Goal: Information Seeking & Learning: Find specific fact

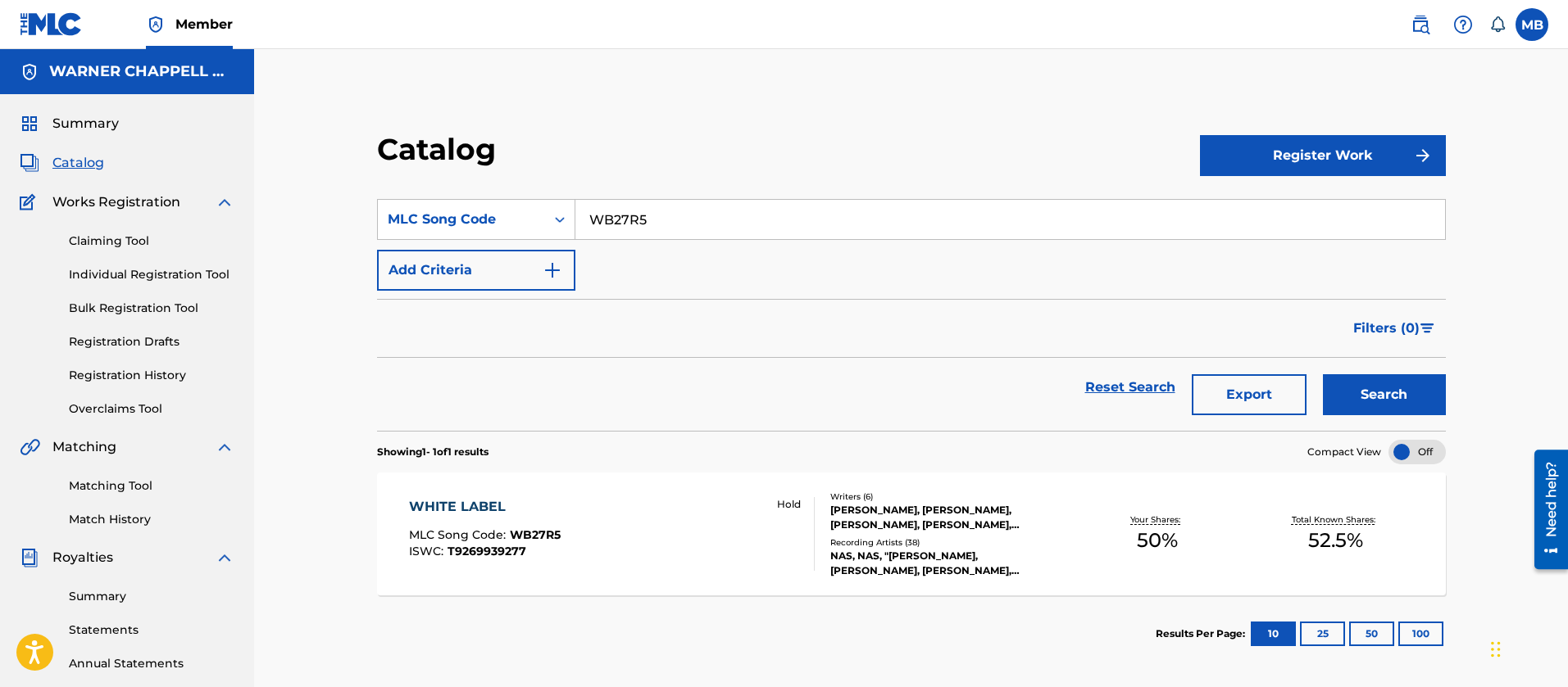
drag, startPoint x: 674, startPoint y: 224, endPoint x: 596, endPoint y: 224, distance: 78.0
click at [598, 224] on input "WB27R5" at bounding box center [1010, 219] width 870 height 39
click at [1409, 30] on link at bounding box center [1420, 24] width 33 height 33
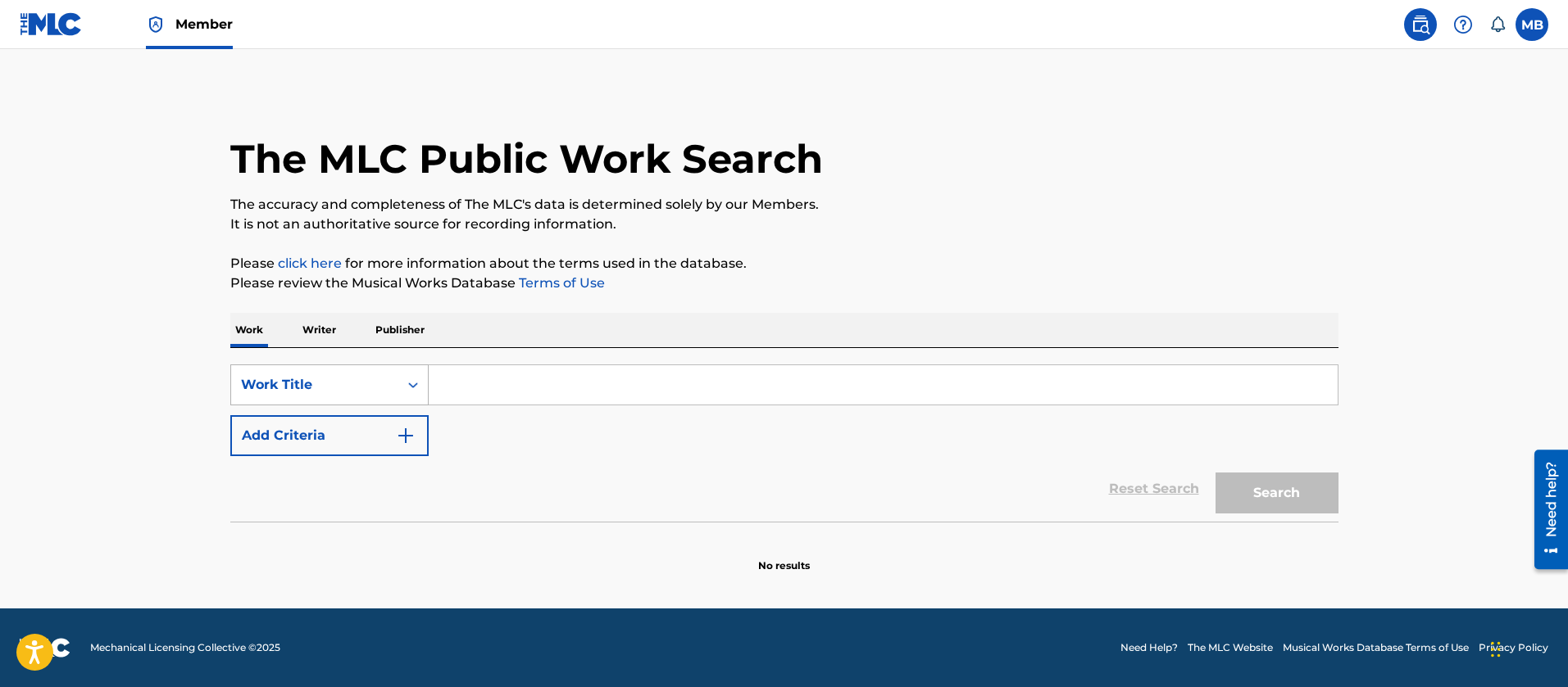
click at [323, 382] on div "Work Title" at bounding box center [314, 385] width 148 height 20
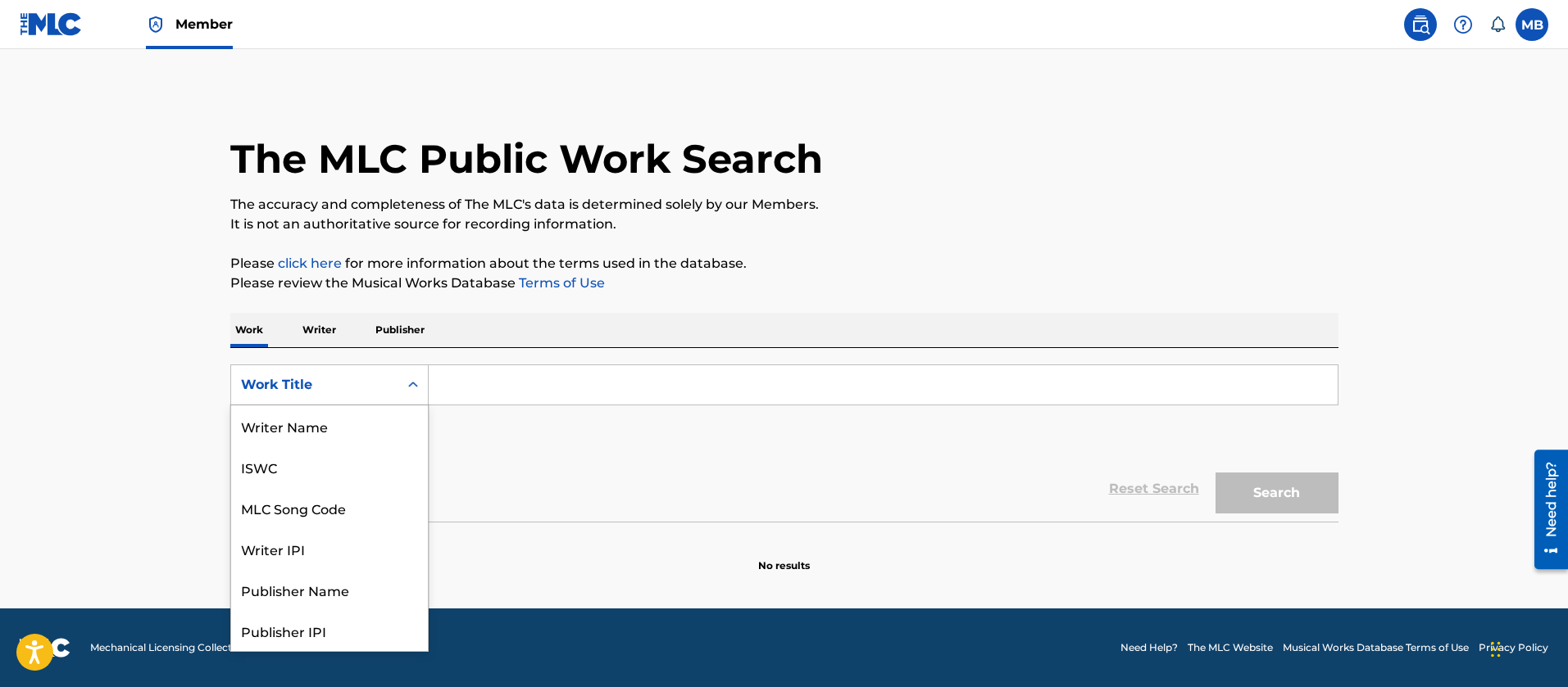
scroll to position [82, 0]
click at [331, 414] on div "MLC Song Code" at bounding box center [330, 426] width 197 height 41
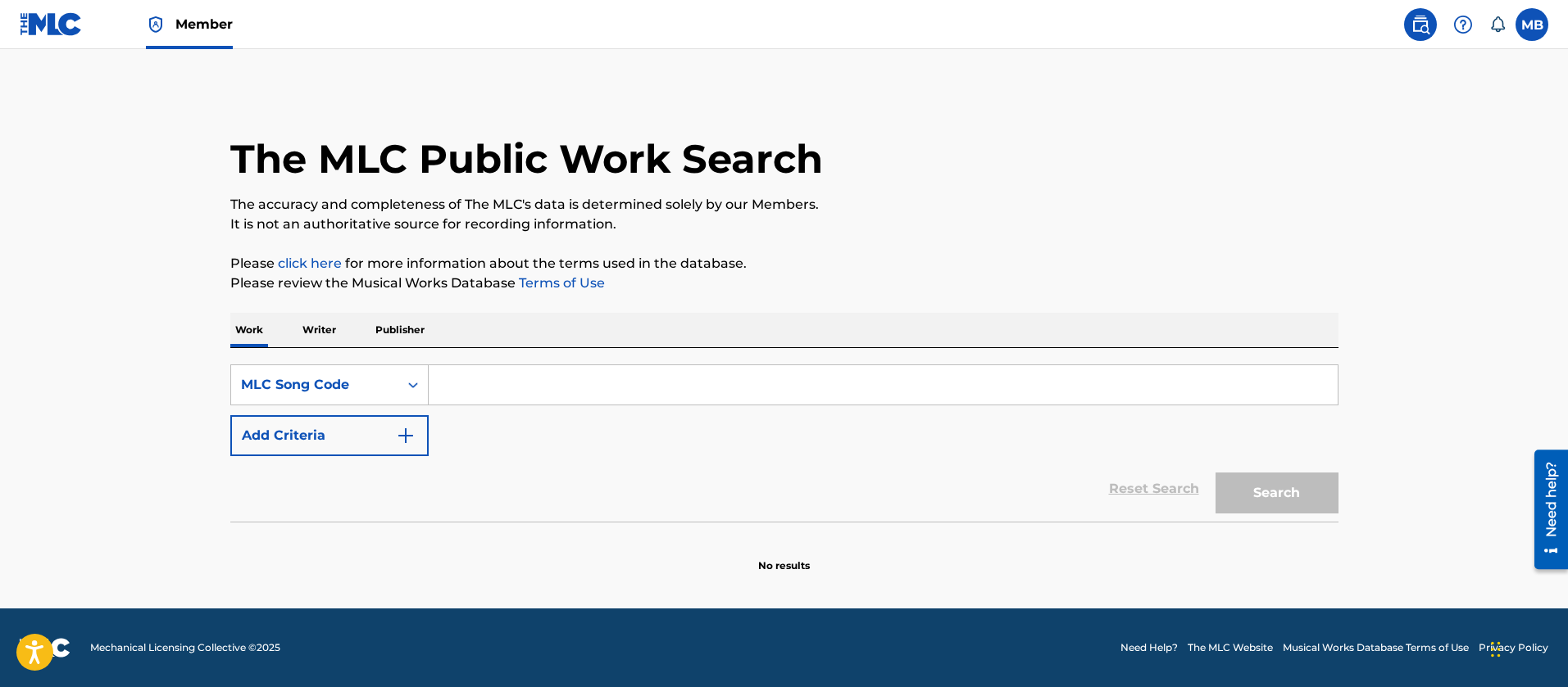
click at [465, 378] on input "Search Form" at bounding box center [883, 385] width 909 height 39
paste input "O00046"
type input "O00046"
click at [1216, 473] on button "Search" at bounding box center [1277, 494] width 123 height 41
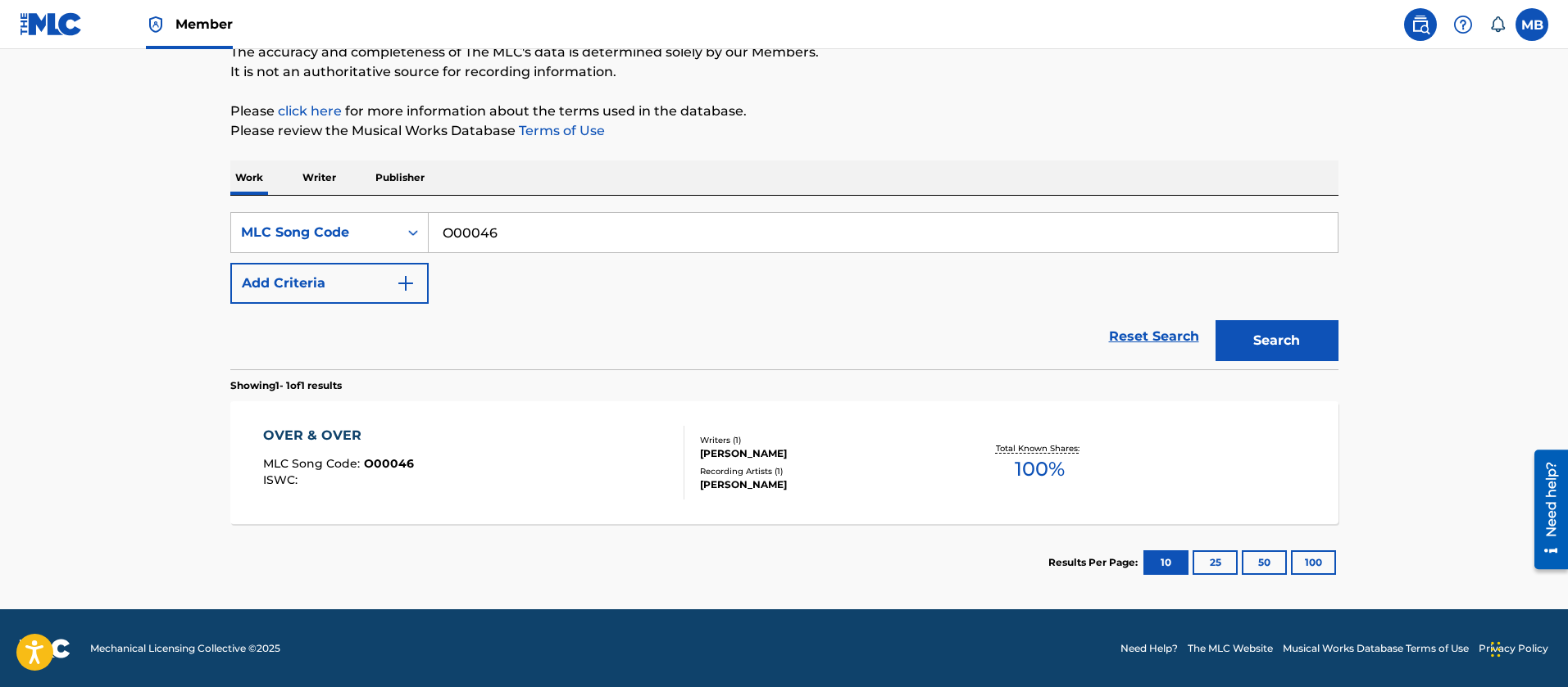
scroll to position [153, 0]
click at [526, 478] on div "OVER & OVER MLC Song Code : O00046 ISWC :" at bounding box center [474, 462] width 421 height 73
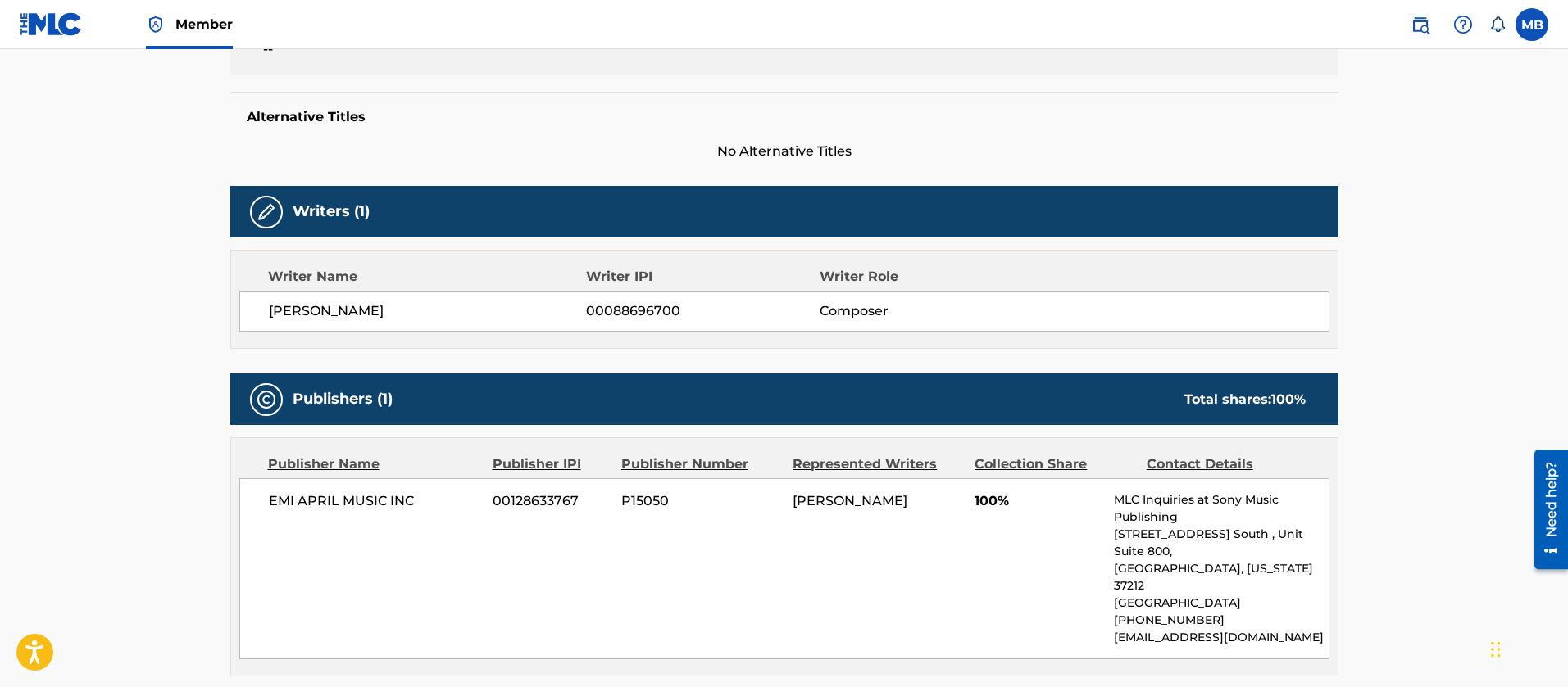
scroll to position [614, 0]
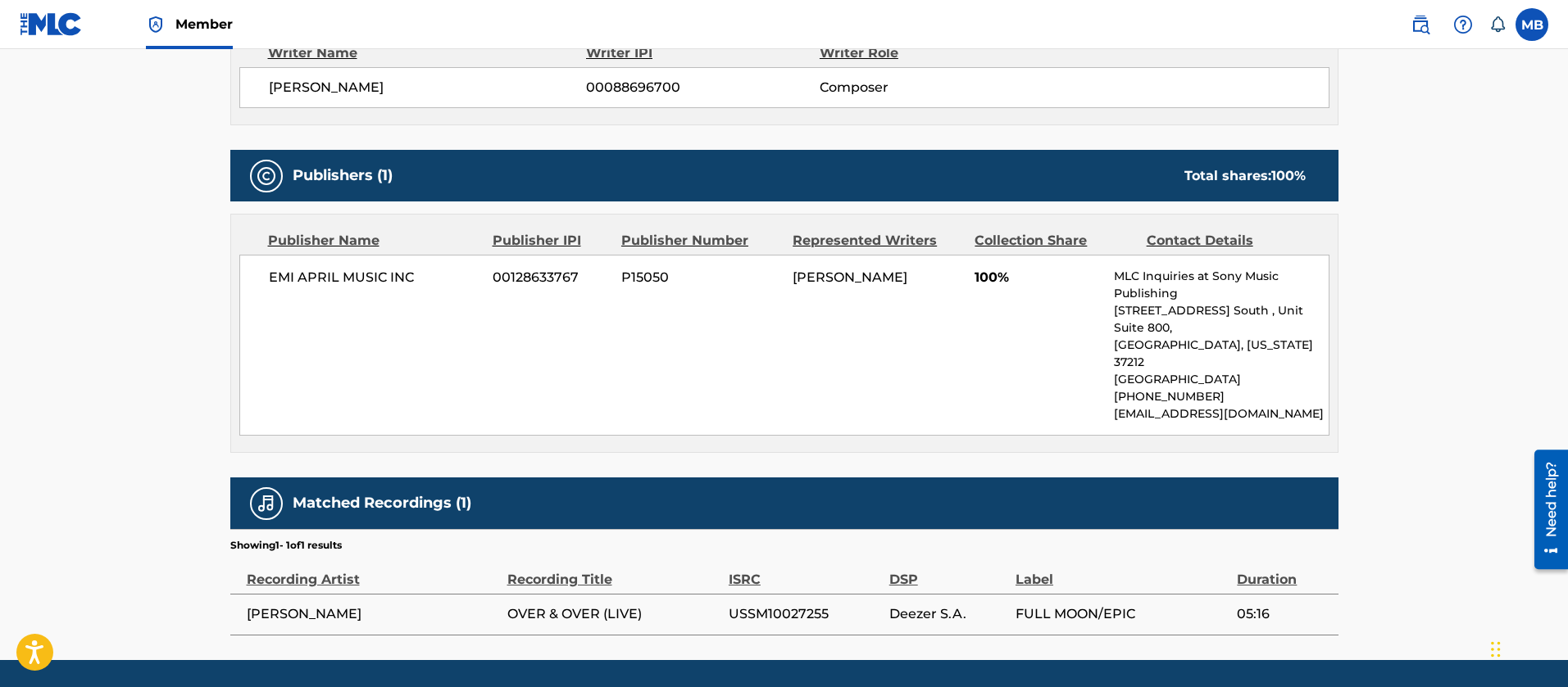
click at [313, 286] on span "EMI APRIL MUSIC INC" at bounding box center [375, 278] width 212 height 20
copy div "EMI APRIL MUSIC INC"
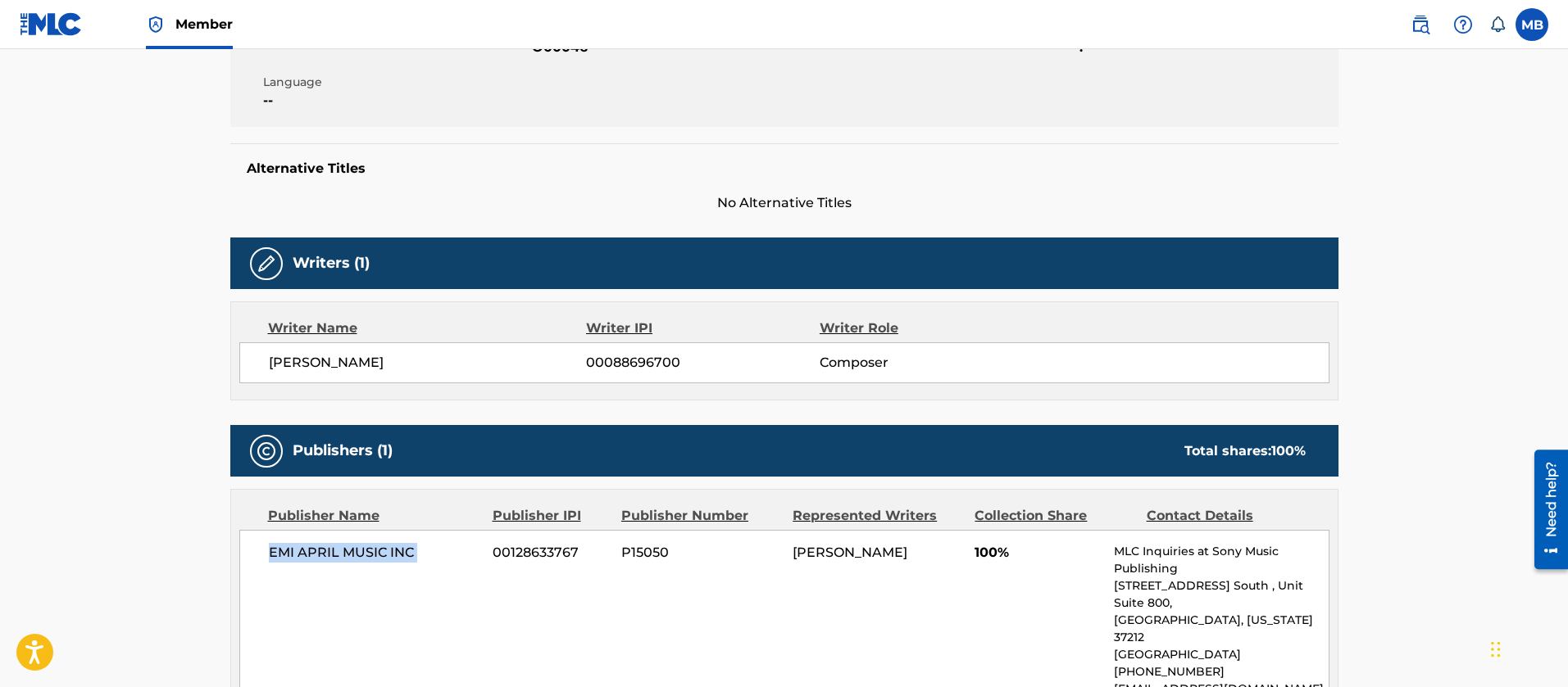
scroll to position [0, 0]
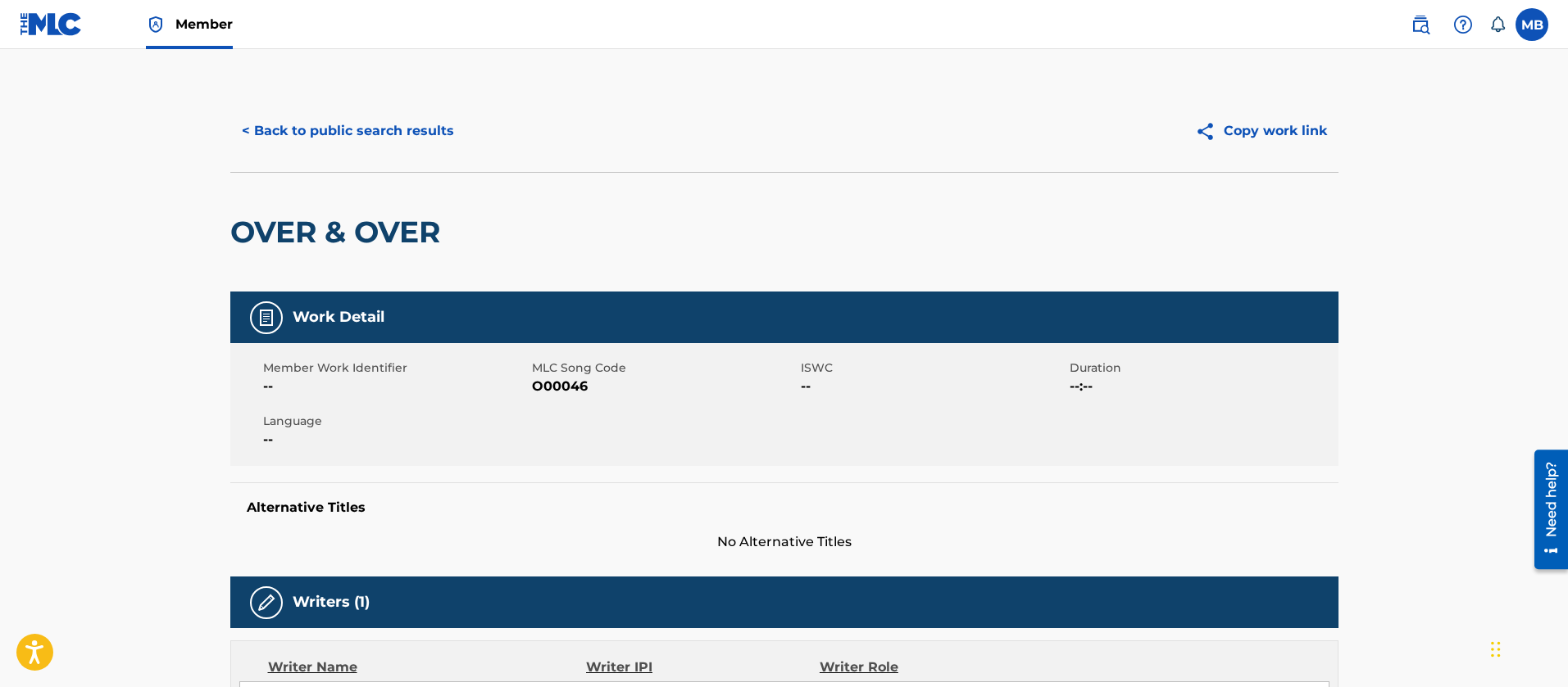
click at [428, 141] on button "< Back to public search results" at bounding box center [348, 131] width 236 height 41
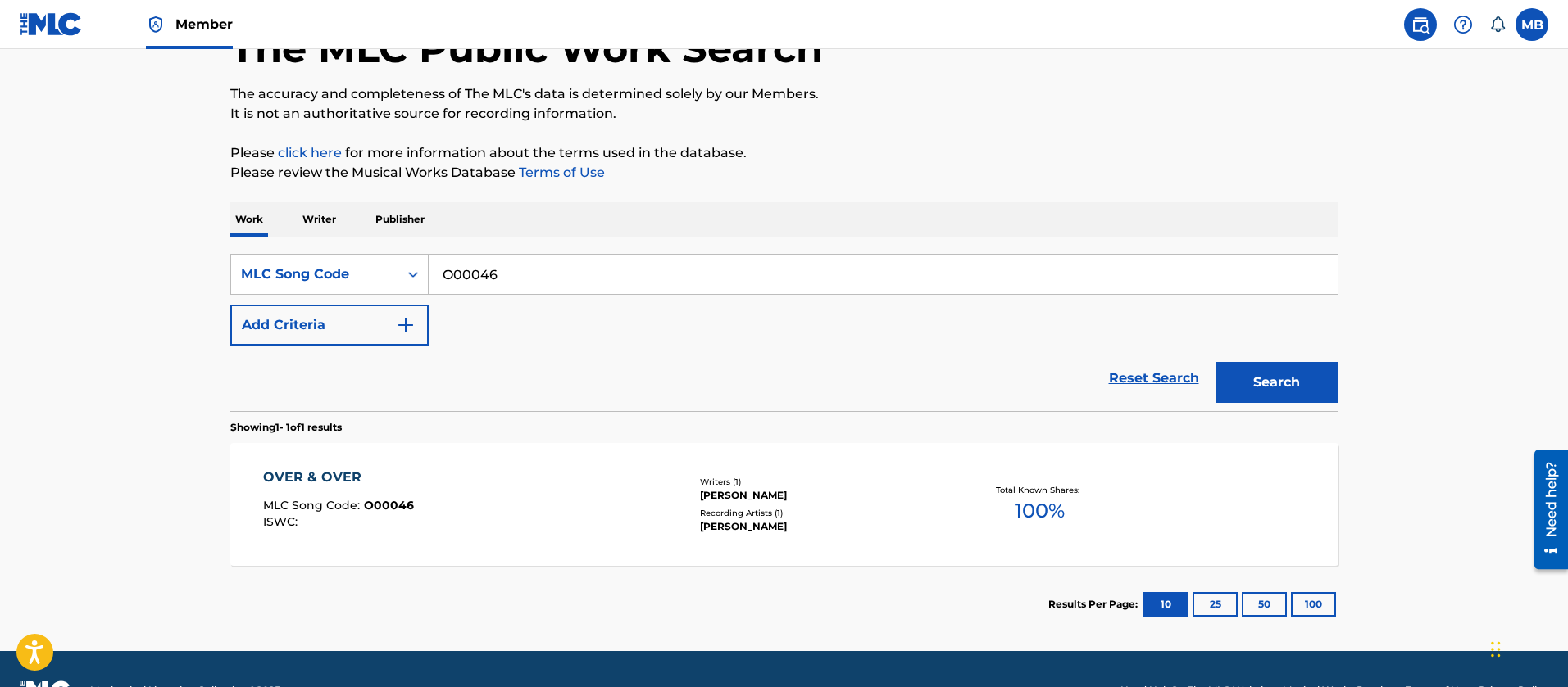
drag, startPoint x: 557, startPoint y: 265, endPoint x: 355, endPoint y: 246, distance: 202.9
click at [392, 268] on div "SearchWithCriteria9933769c-a98e-4d4c-98d1-3be319ab0785 MLC Song Code O00046" at bounding box center [784, 275] width 1108 height 41
paste input "A41844"
type input "A41844"
click at [1216, 362] on button "Search" at bounding box center [1277, 382] width 123 height 41
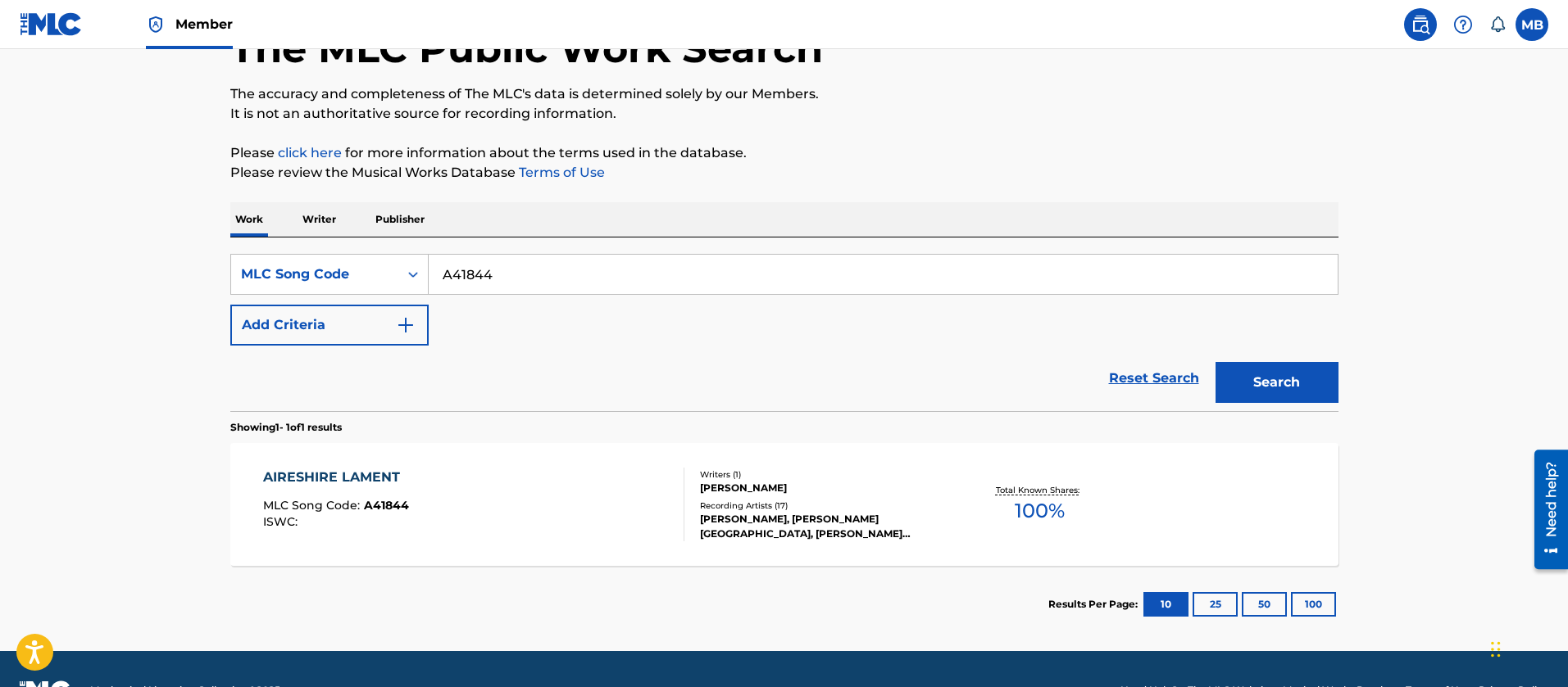
click at [522, 466] on div "AIRESHIRE LAMENT MLC Song Code : A41844 ISWC : Writers ( 1 ) [PERSON_NAME] Reco…" at bounding box center [784, 504] width 1108 height 123
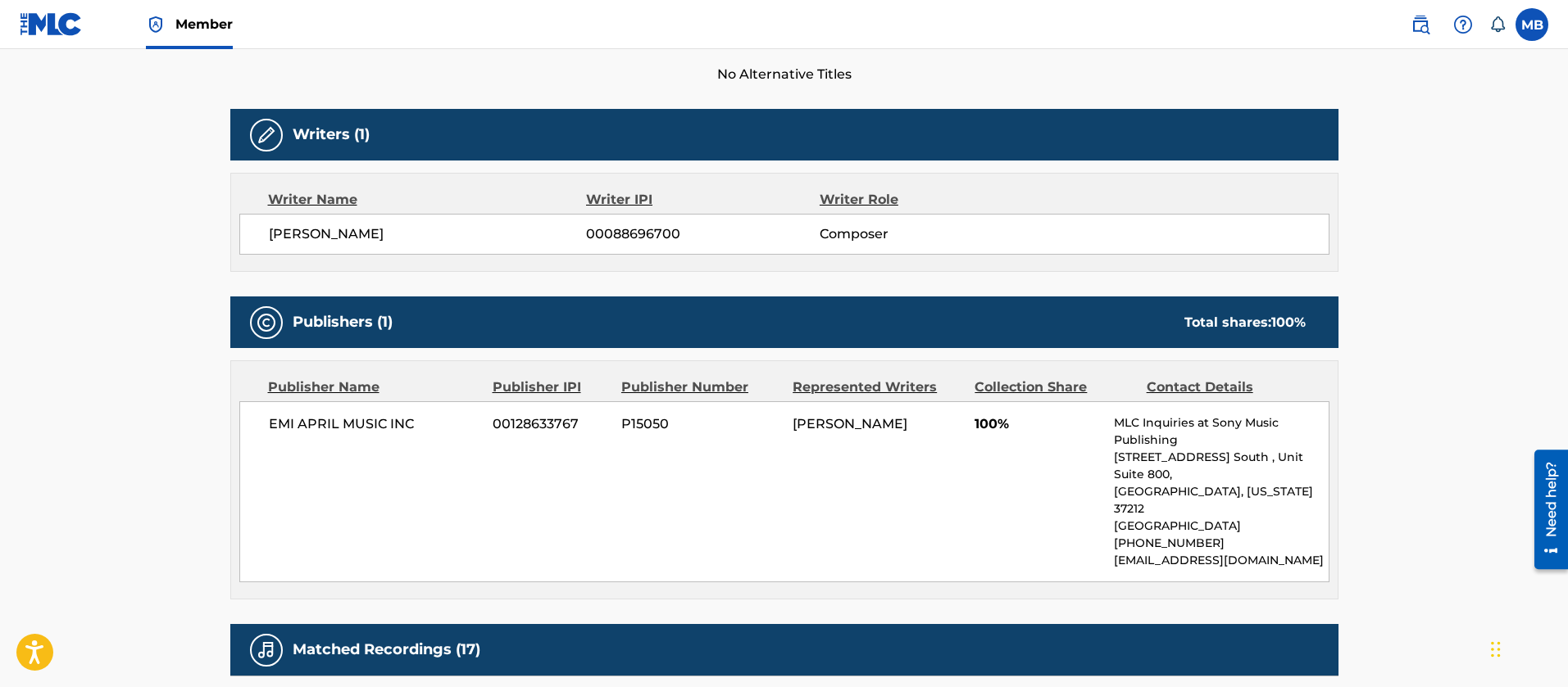
scroll to position [630, 0]
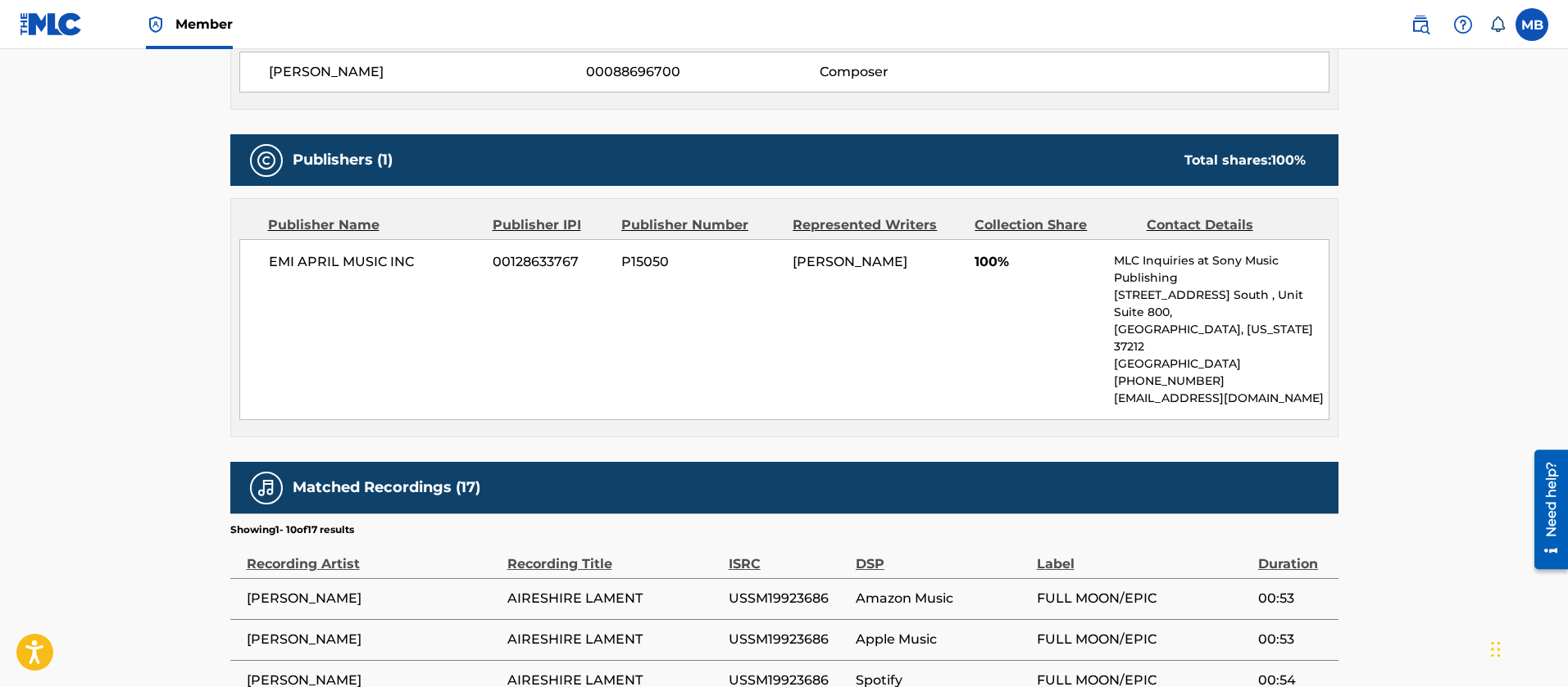
click at [383, 256] on span "EMI APRIL MUSIC INC" at bounding box center [375, 262] width 212 height 20
copy div "EMI APRIL MUSIC INC"
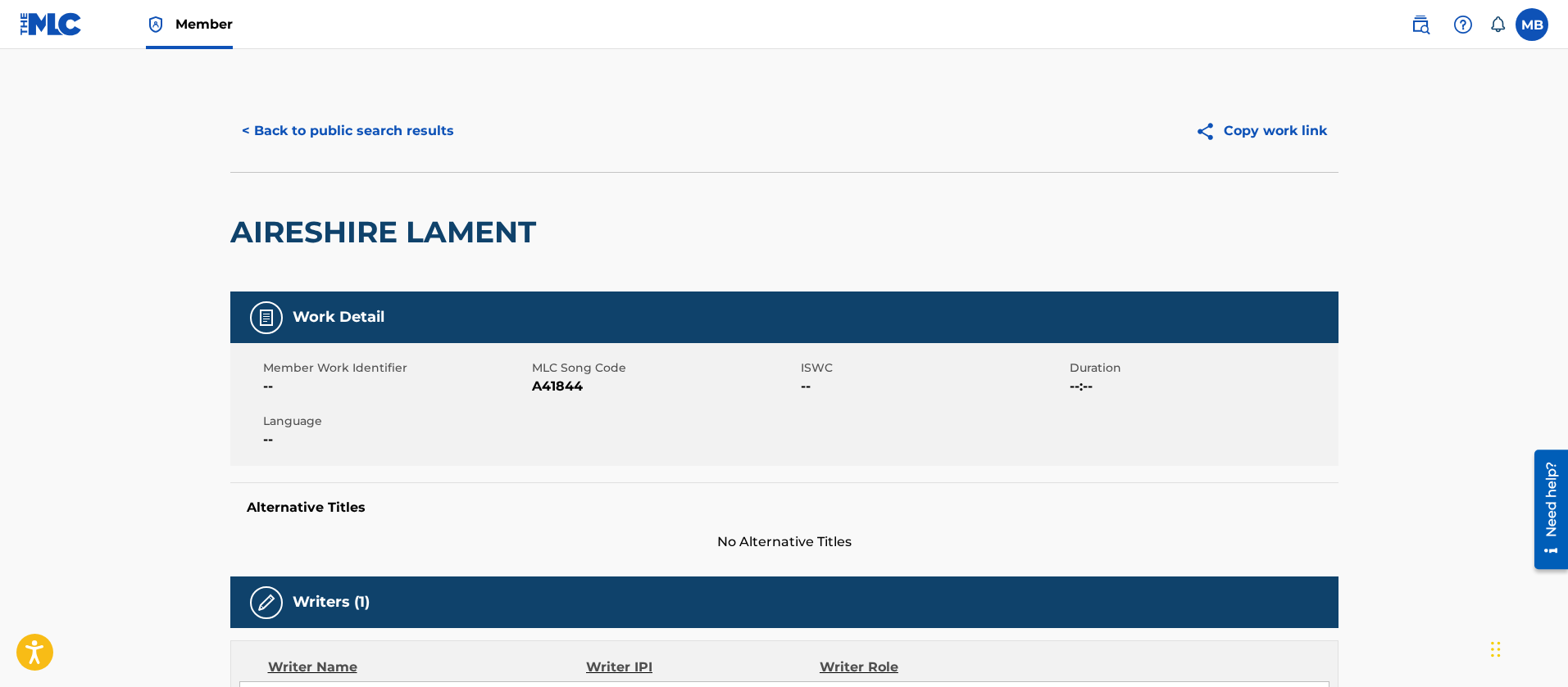
click at [350, 99] on div "< Back to public search results Copy work link" at bounding box center [784, 131] width 1108 height 82
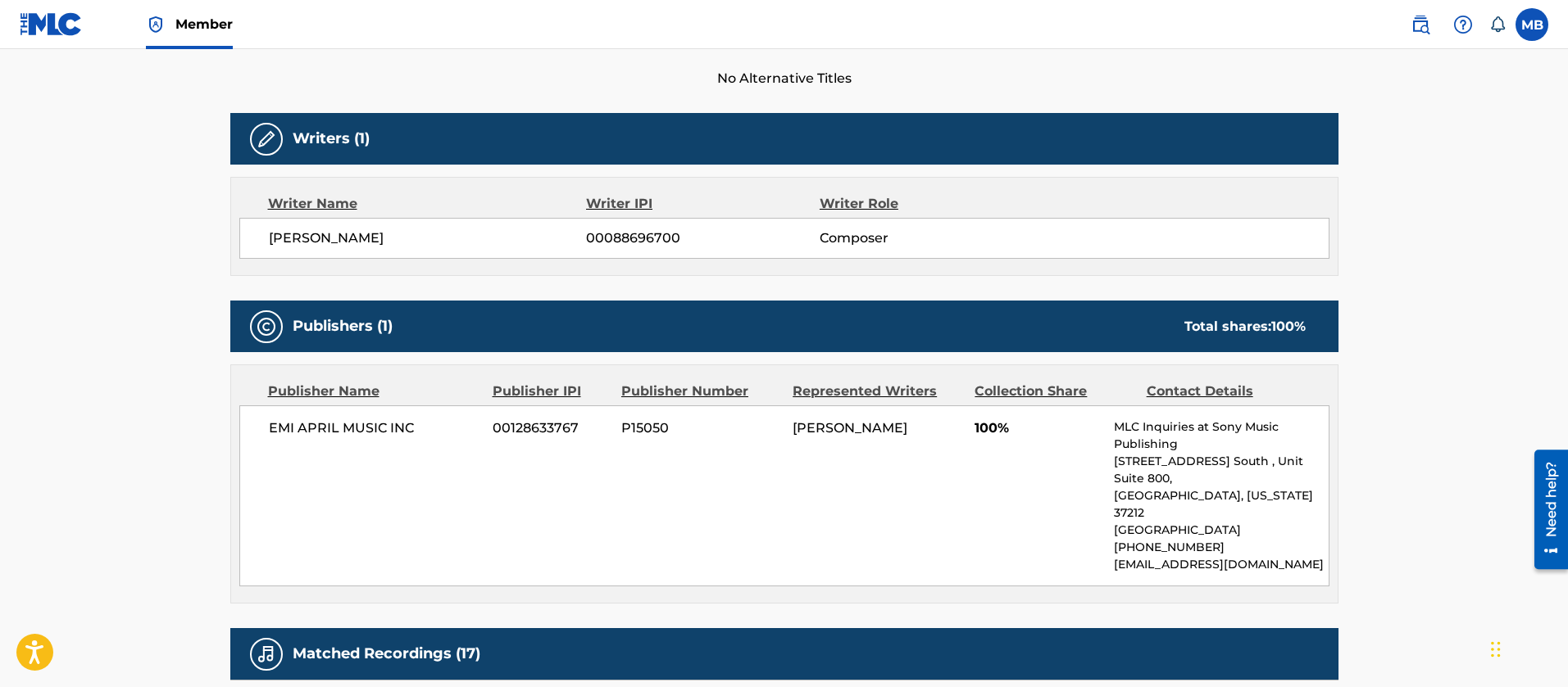
scroll to position [614, 0]
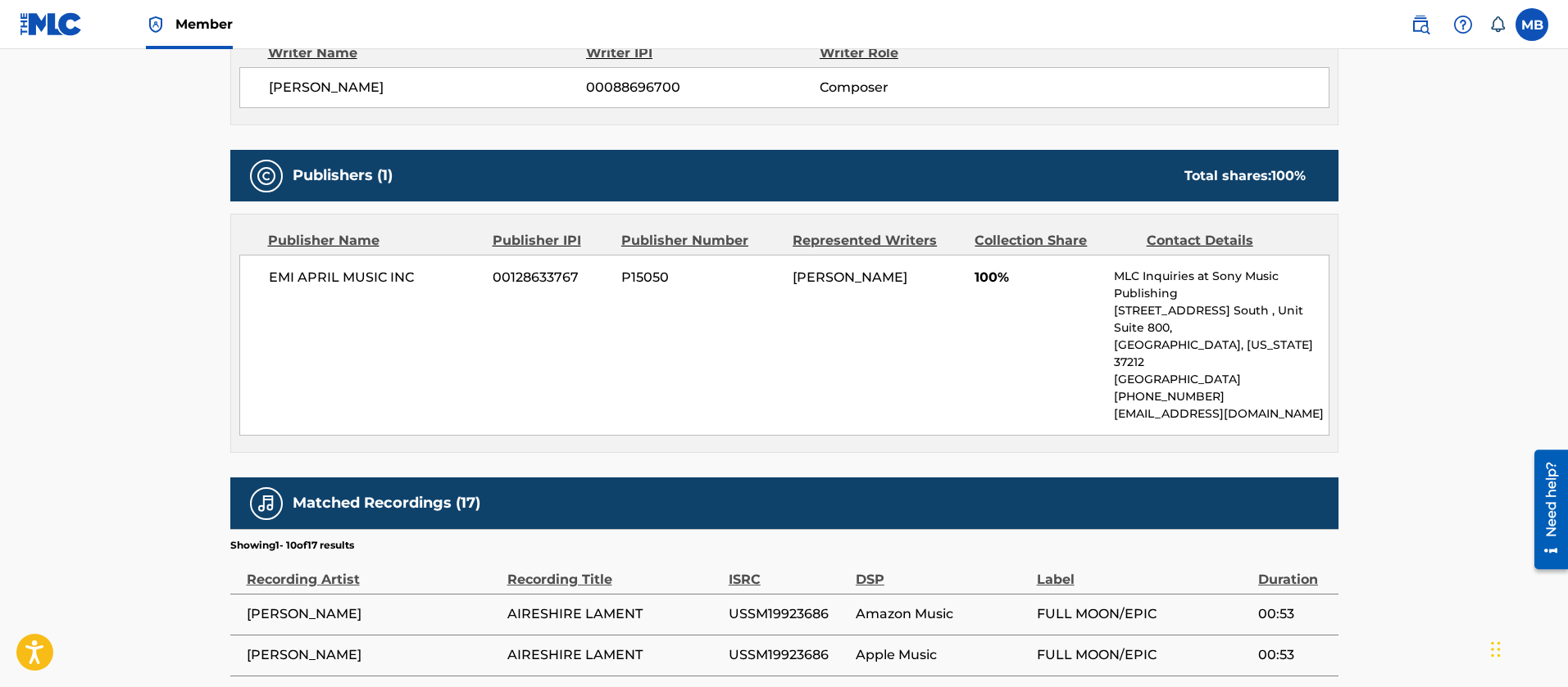
click at [373, 287] on span "EMI APRIL MUSIC INC" at bounding box center [375, 278] width 212 height 20
copy div "EMI APRIL MUSIC INC"
click at [630, 268] on span "P15050" at bounding box center [700, 278] width 159 height 20
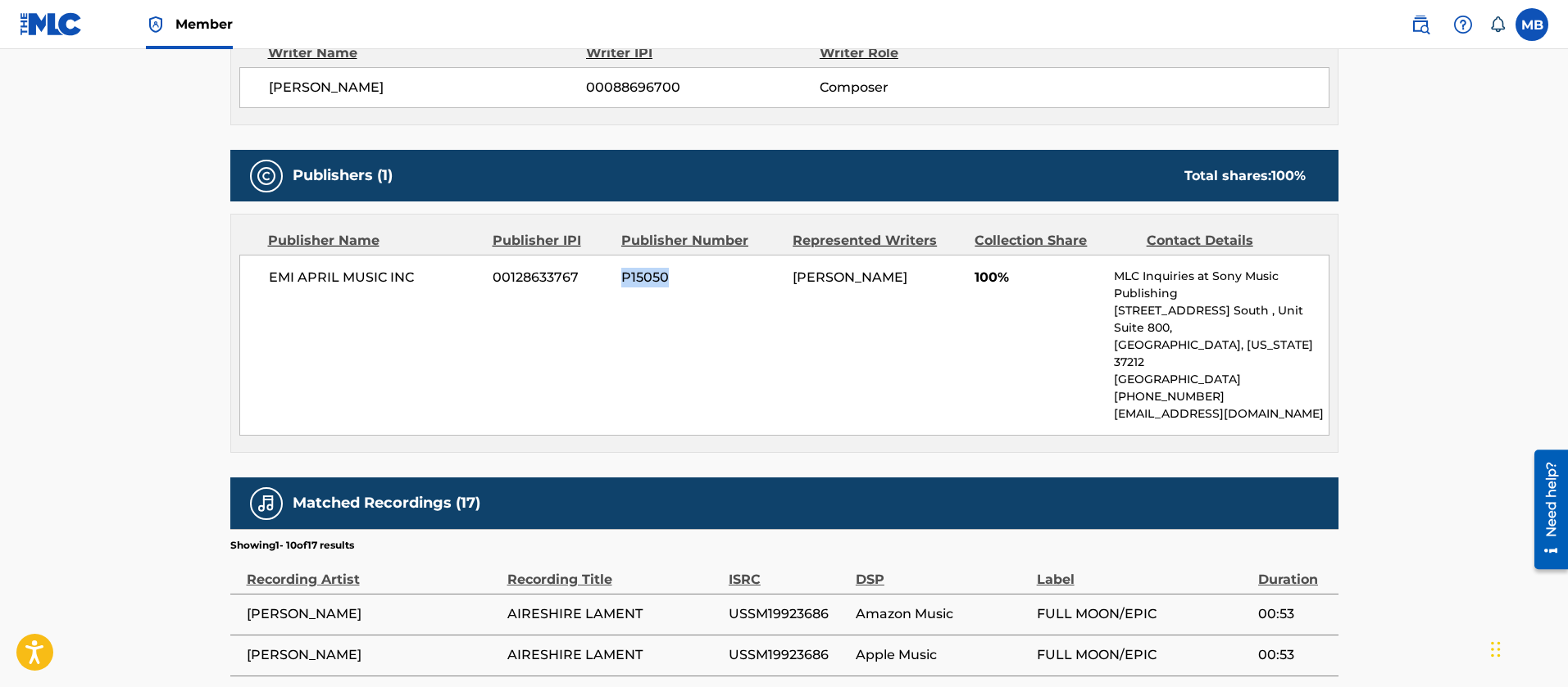
click at [630, 268] on span "P15050" at bounding box center [700, 278] width 159 height 20
copy span "P15050"
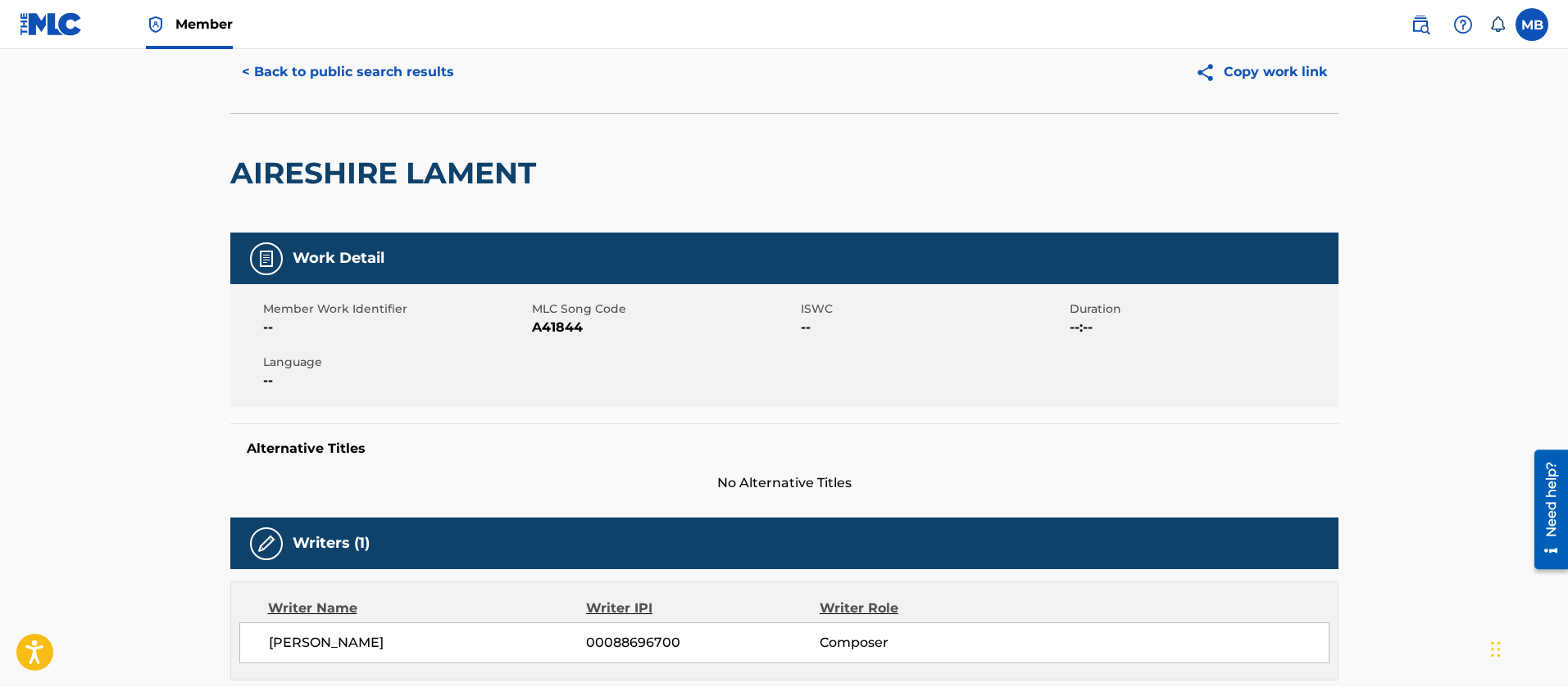
scroll to position [0, 0]
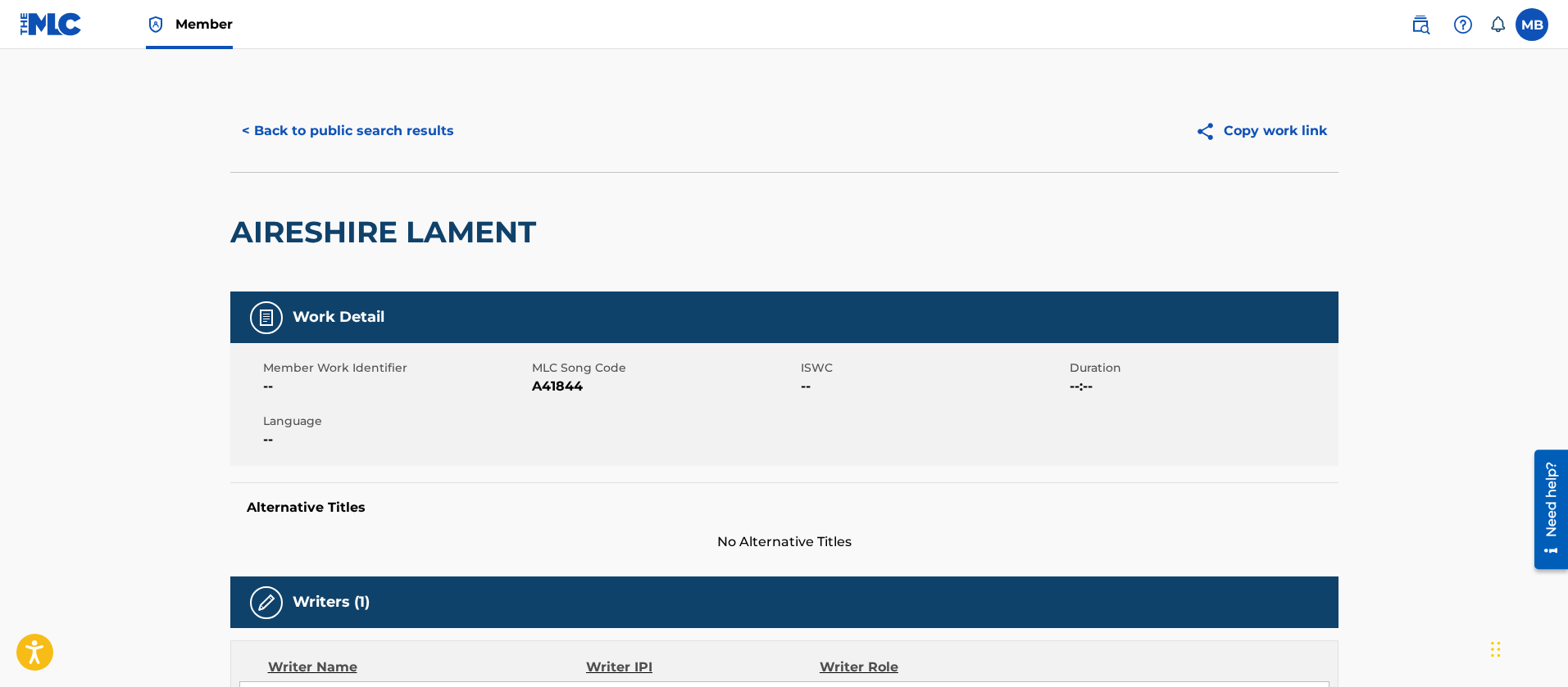
click at [286, 132] on button "< Back to public search results" at bounding box center [348, 131] width 236 height 41
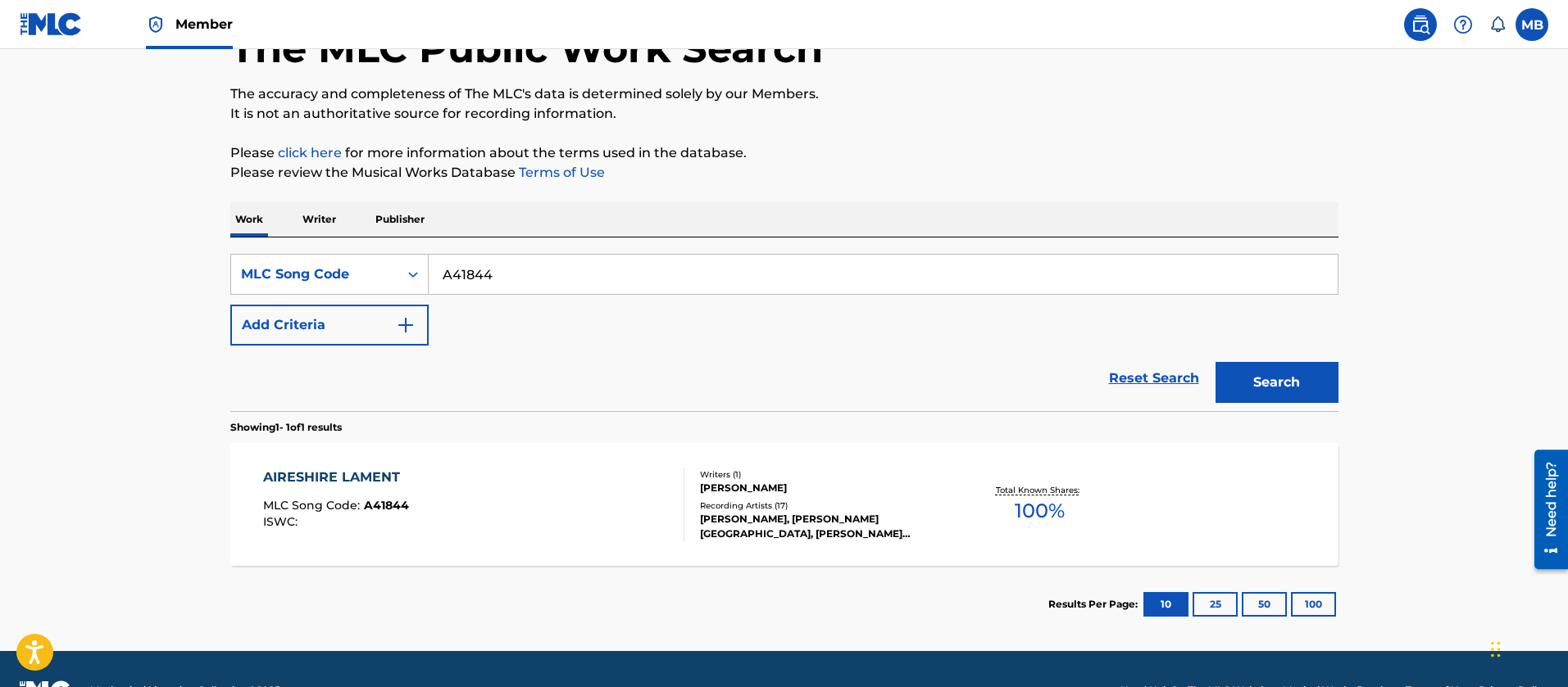
drag, startPoint x: 548, startPoint y: 268, endPoint x: 192, endPoint y: 262, distance: 356.1
click at [217, 270] on div "The MLC Public Work Search The accuracy and completeness of The MLC's data is d…" at bounding box center [784, 311] width 1148 height 664
paste input "H08106"
type input "H08106"
click at [1216, 362] on button "Search" at bounding box center [1277, 382] width 123 height 41
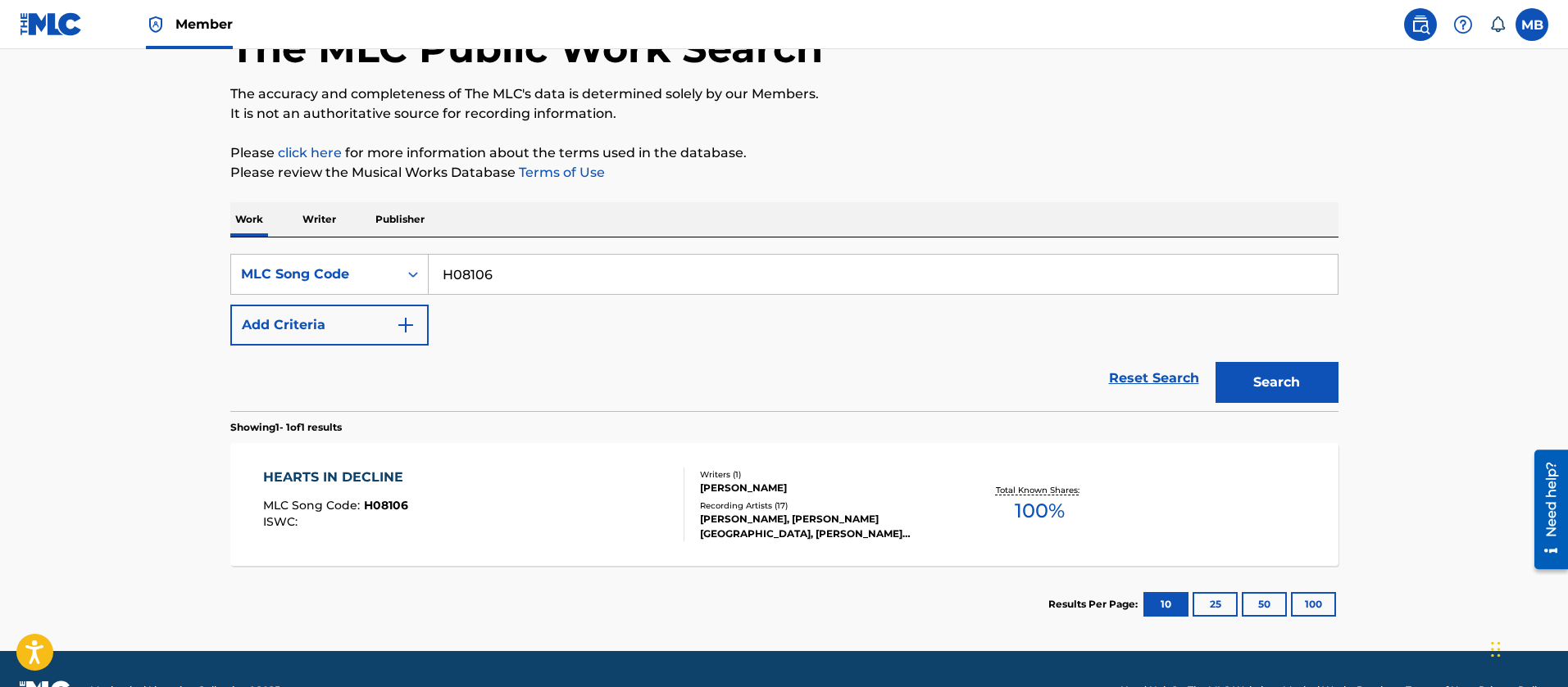
click at [482, 511] on div "HEARTS IN DECLINE MLC Song Code : H08106 ISWC :" at bounding box center [474, 504] width 421 height 73
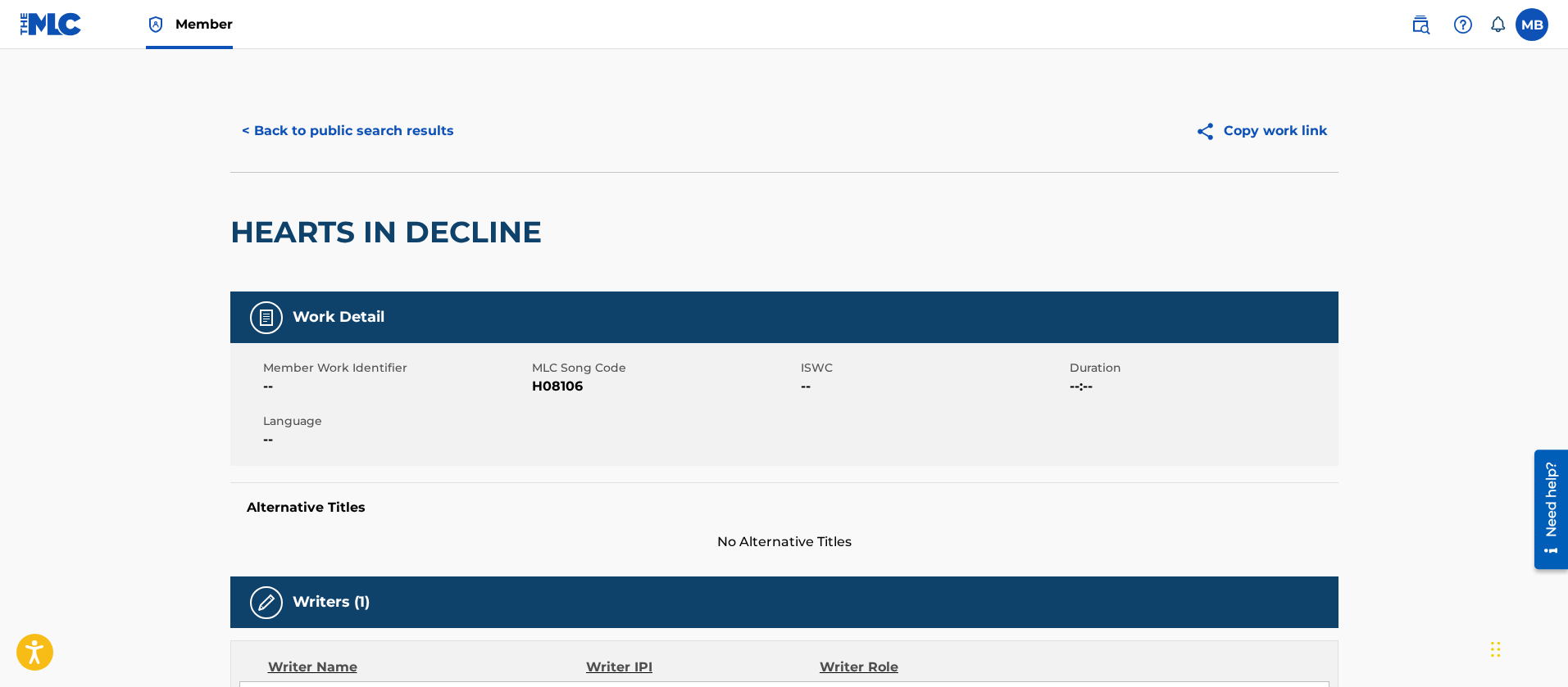
click at [342, 133] on button "< Back to public search results" at bounding box center [348, 131] width 236 height 41
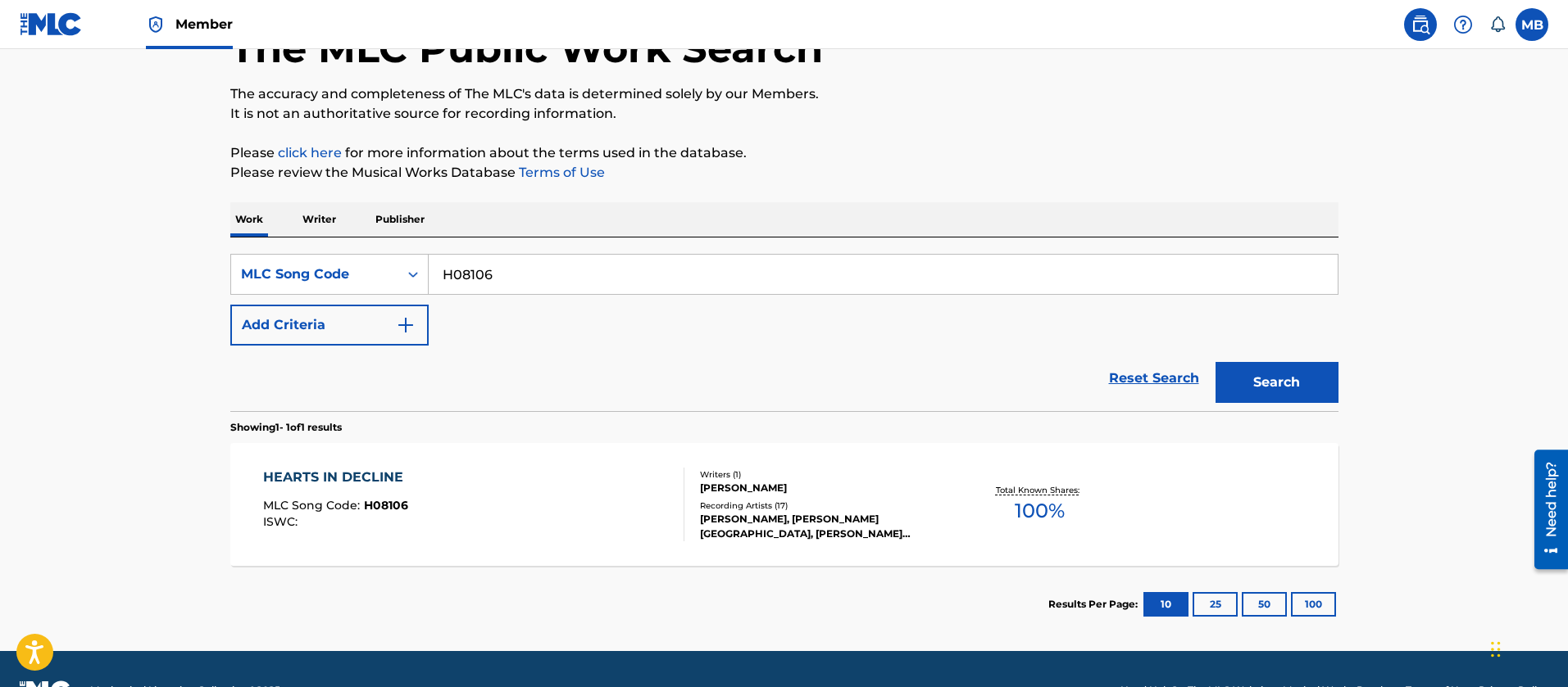
drag, startPoint x: 516, startPoint y: 268, endPoint x: 238, endPoint y: 251, distance: 278.5
click at [254, 262] on div "SearchWithCriteria9933769c-a98e-4d4c-98d1-3be319ab0785 MLC Song Code H08106" at bounding box center [784, 275] width 1108 height 41
paste input "S2405"
type input "S24056"
click at [1216, 362] on button "Search" at bounding box center [1277, 382] width 123 height 41
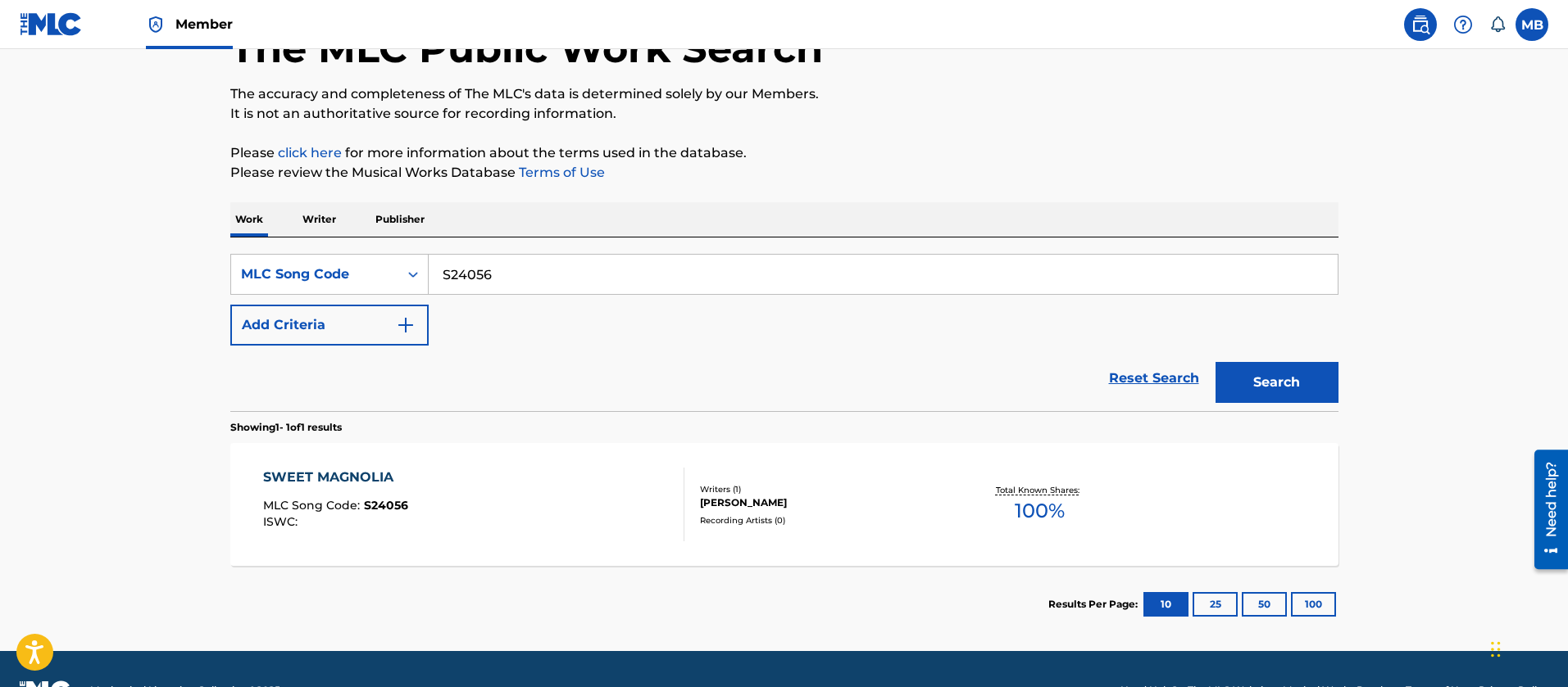
scroll to position [153, 0]
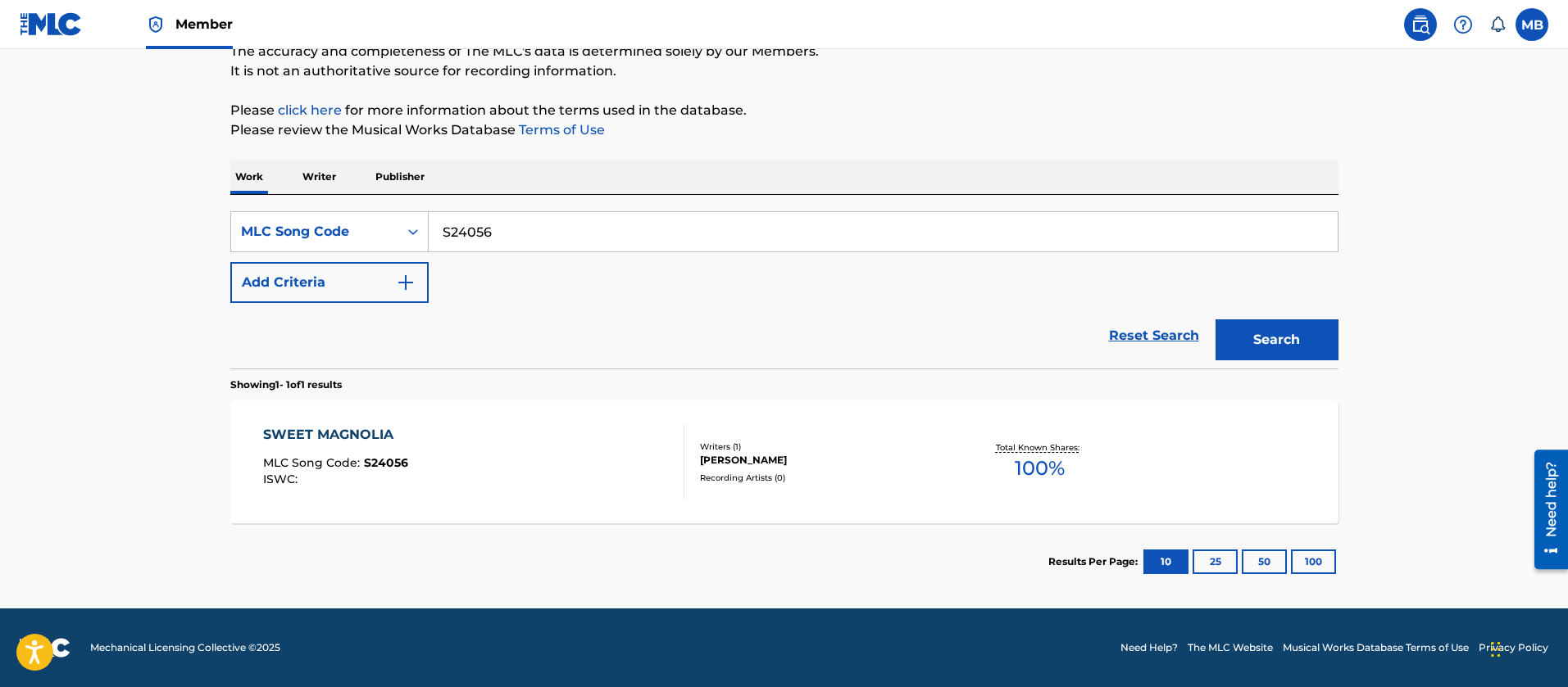
click at [616, 515] on div "SWEET MAGNOLIA MLC Song Code : S24056 ISWC : Writers ( 1 ) [PERSON_NAME] Record…" at bounding box center [784, 461] width 1108 height 123
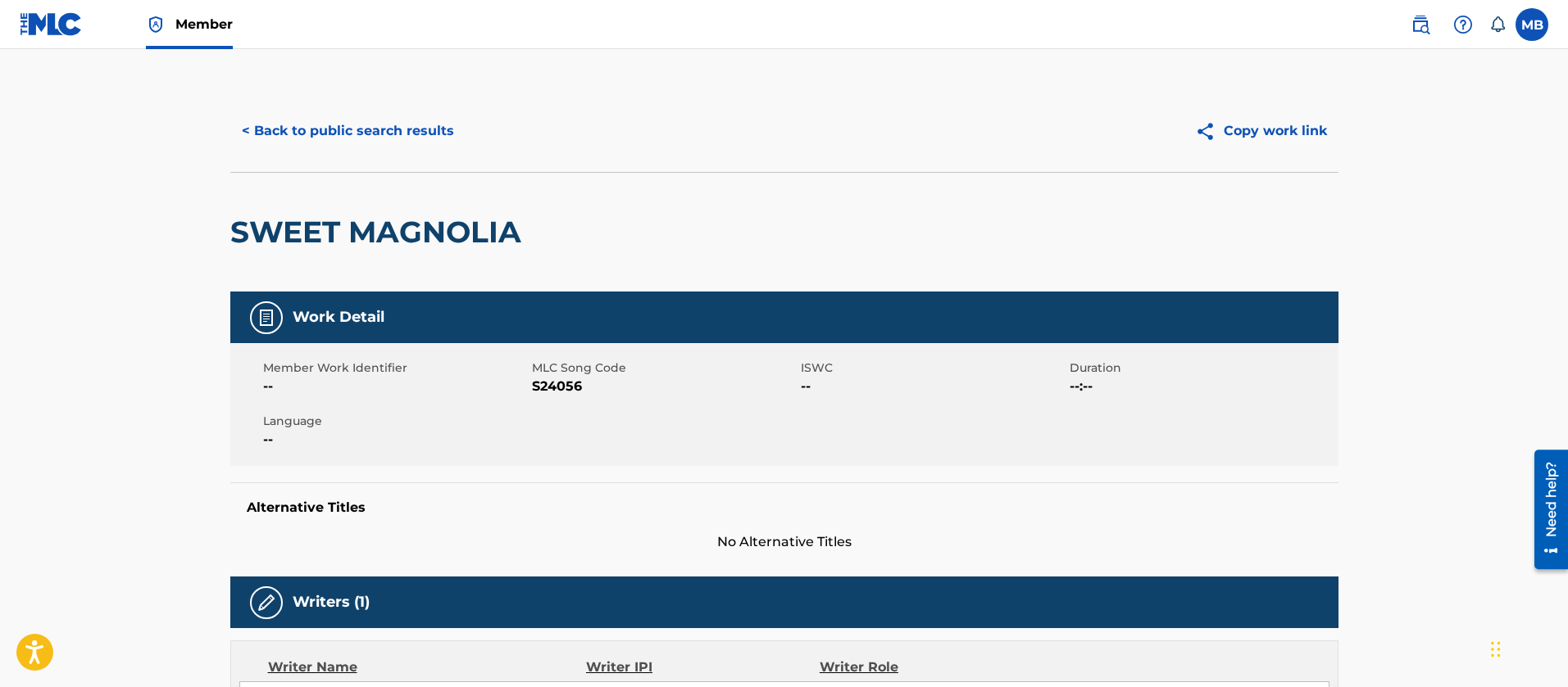
scroll to position [578, 0]
